Goal: Transaction & Acquisition: Purchase product/service

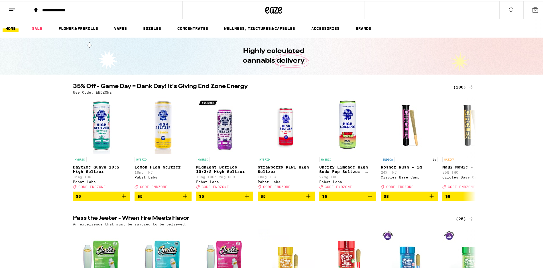
click at [456, 86] on div "(106)" at bounding box center [463, 86] width 21 height 7
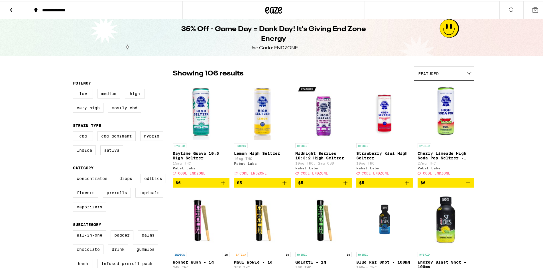
drag, startPoint x: 541, startPoint y: 16, endPoint x: 541, endPoint y: 32, distance: 16.5
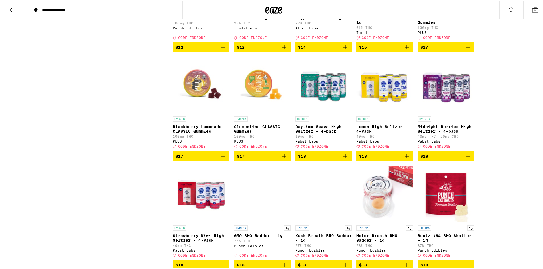
scroll to position [1570, 0]
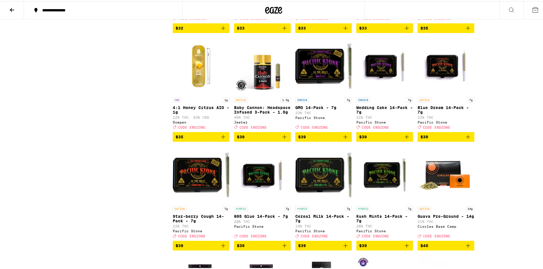
click at [11, 6] on icon at bounding box center [12, 8] width 7 height 7
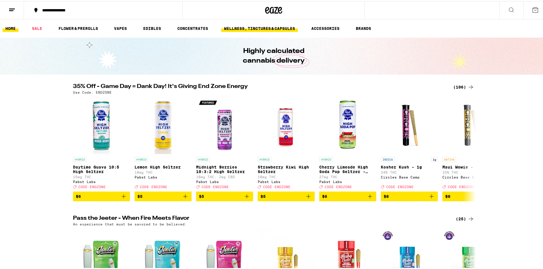
drag, startPoint x: 286, startPoint y: 26, endPoint x: 281, endPoint y: 29, distance: 5.4
click at [286, 27] on link "WELLNESS, TINCTURES & CAPSULES" at bounding box center [259, 27] width 77 height 7
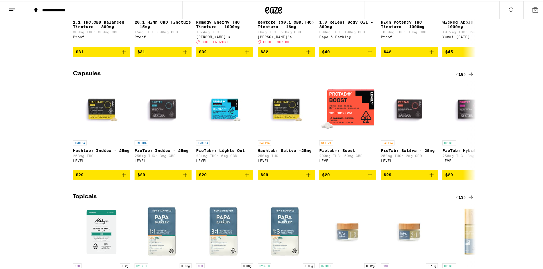
scroll to position [269, 0]
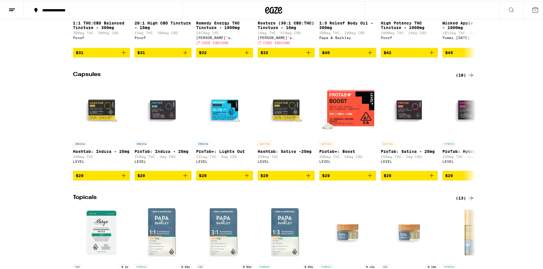
click at [460, 77] on div "(18)" at bounding box center [464, 74] width 19 height 7
